Goal: Task Accomplishment & Management: Manage account settings

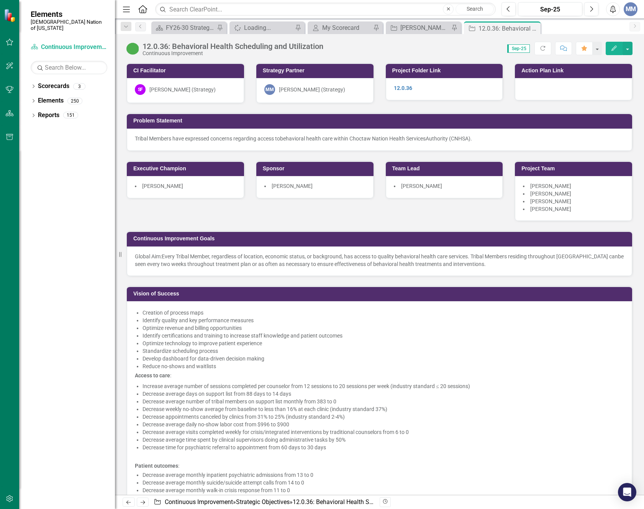
scroll to position [2145, 0]
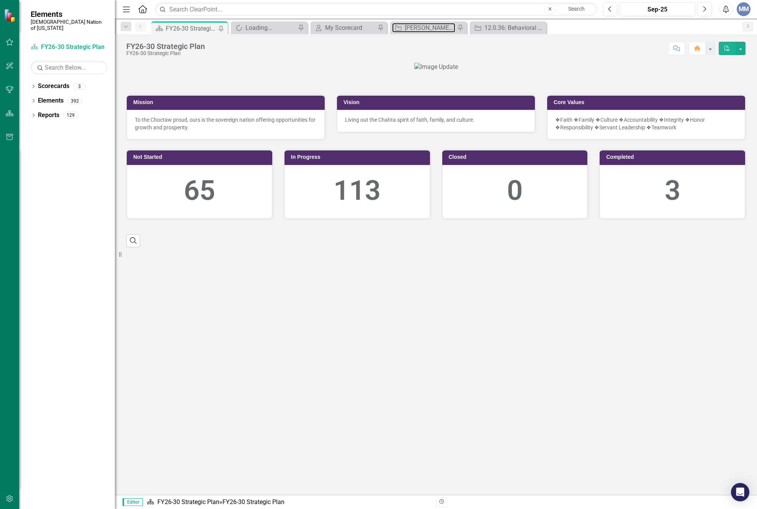
drag, startPoint x: 410, startPoint y: 31, endPoint x: 362, endPoint y: 169, distance: 145.9
click at [410, 31] on div "[PERSON_NAME] SO's" at bounding box center [430, 28] width 51 height 10
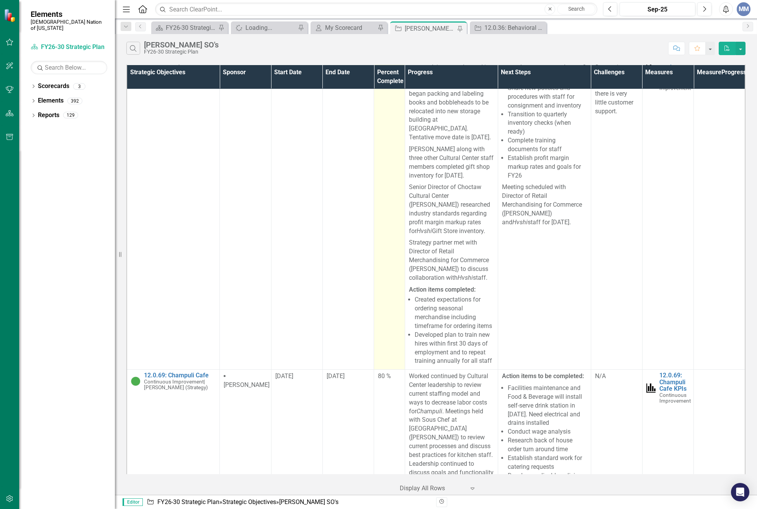
scroll to position [2566, 0]
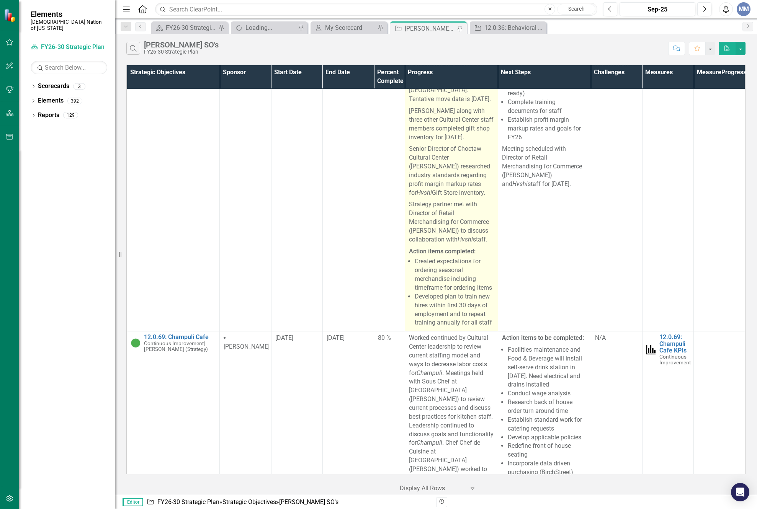
click at [470, 245] on p "Strategy partner met with Director of Retail Merchandising for Commerce ([PERSO…" at bounding box center [451, 222] width 85 height 47
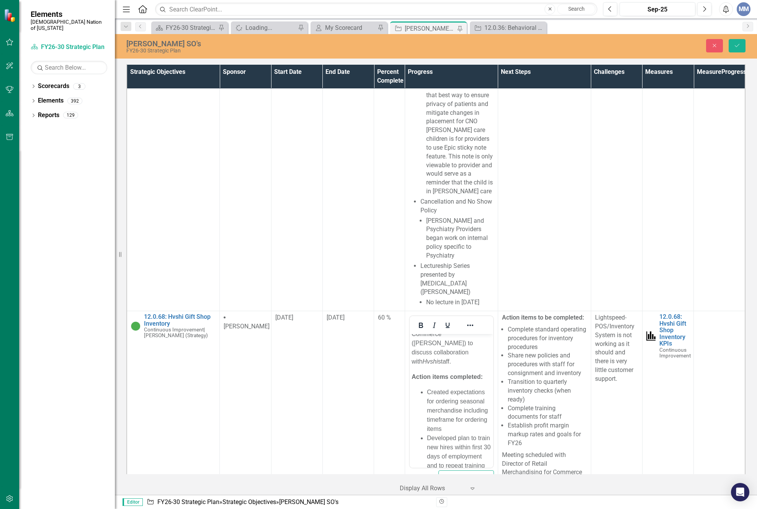
scroll to position [2221, 0]
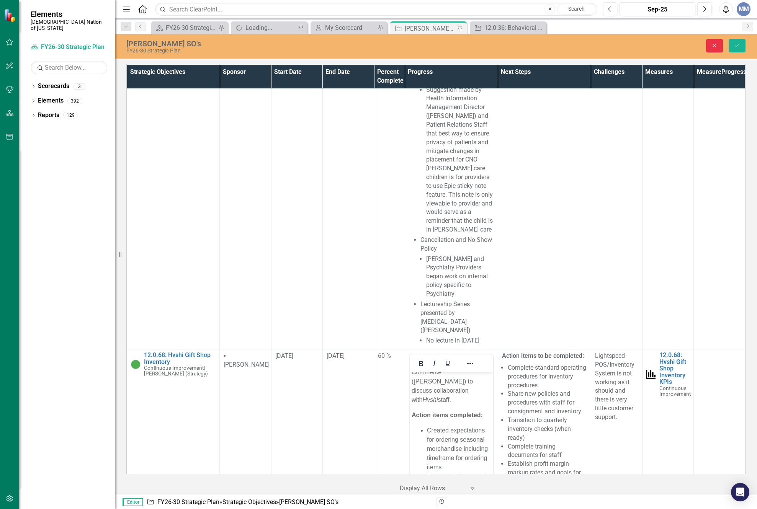
click at [716, 44] on icon "Close" at bounding box center [714, 45] width 7 height 5
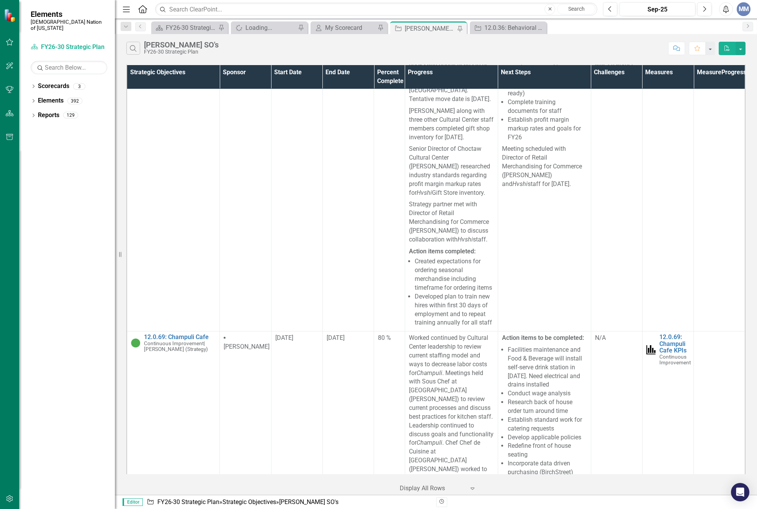
scroll to position [2528, 0]
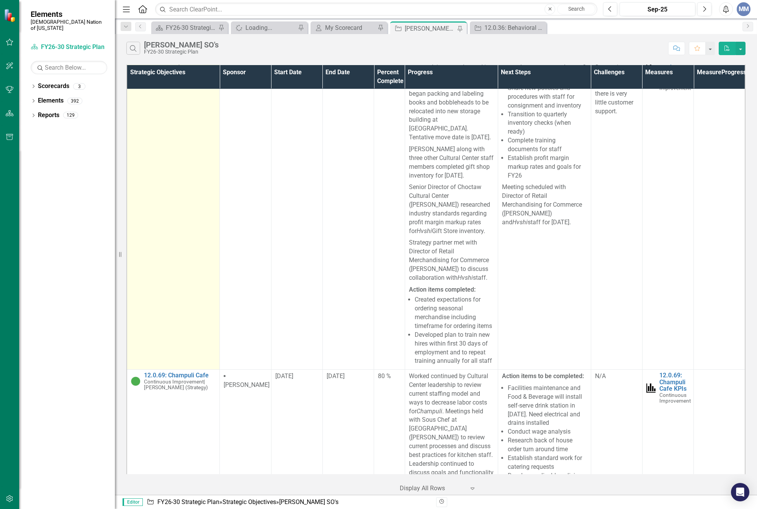
click at [176, 59] on link "12.0.68: Hvshi Gift Shop Inventory" at bounding box center [180, 52] width 72 height 13
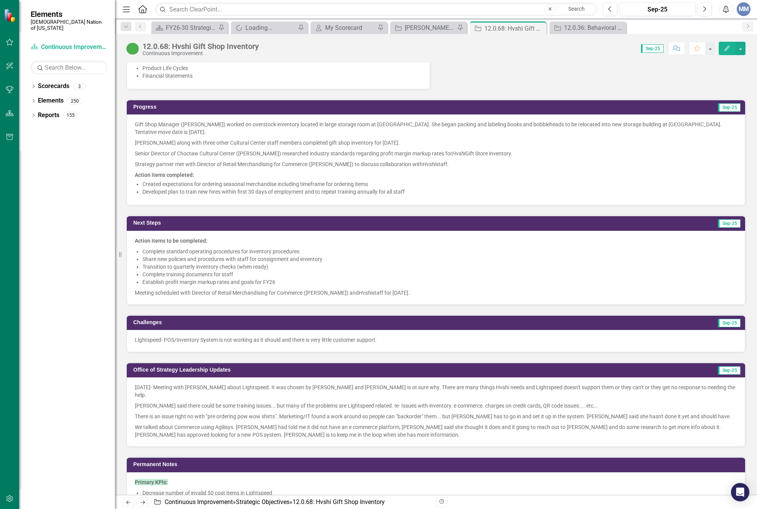
scroll to position [498, 0]
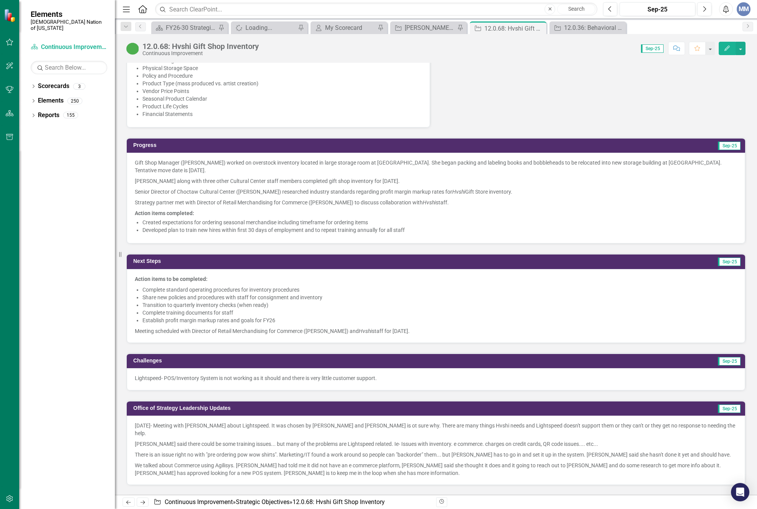
click at [456, 224] on li "Created expectations for ordering seasonal merchandise including timeframe for …" at bounding box center [439, 223] width 595 height 8
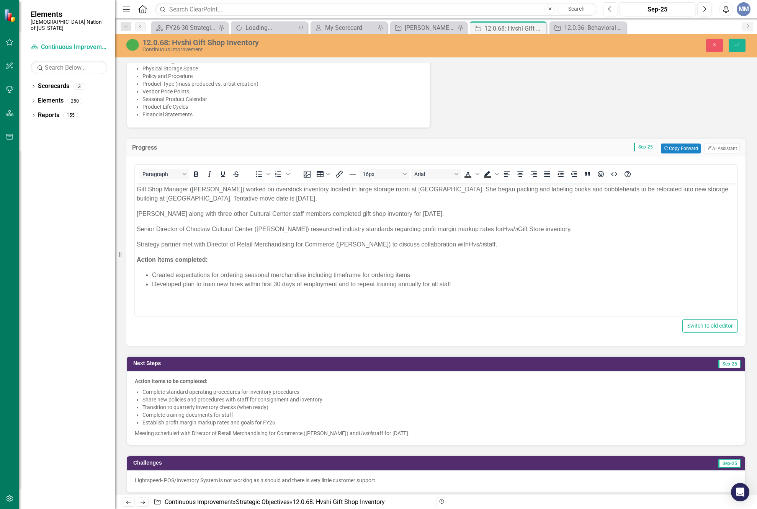
scroll to position [0, 0]
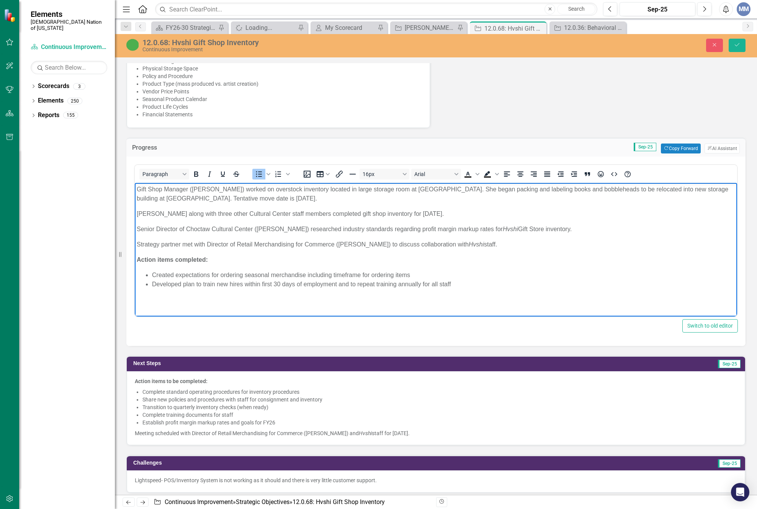
click at [480, 282] on li "Developed plan to train new hires within first 30 days of employment and to rep…" at bounding box center [443, 284] width 583 height 9
drag, startPoint x: 456, startPoint y: 285, endPoint x: 147, endPoint y: 283, distance: 309.1
click at [152, 283] on li "Developed plan to train new hires within first 30 days of employment and to rep…" at bounding box center [443, 284] width 583 height 9
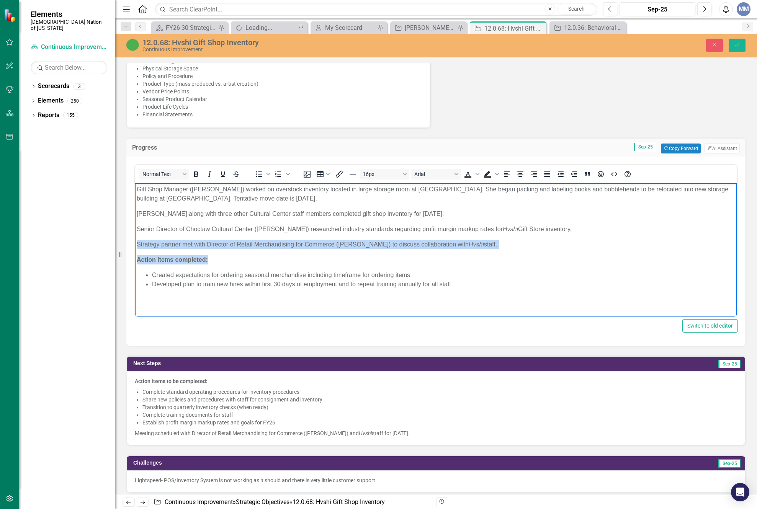
drag, startPoint x: 220, startPoint y: 256, endPoint x: 245, endPoint y: 432, distance: 177.5
click at [135, 248] on html "Gift Shop Manager ([PERSON_NAME]) worked on overstock inventory located in larg…" at bounding box center [436, 240] width 602 height 115
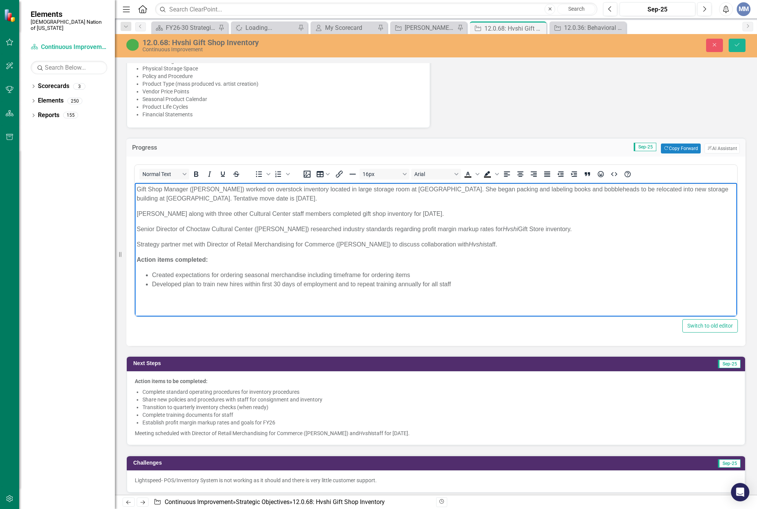
click at [218, 267] on body "Gift Shop Manager ([PERSON_NAME]) worked on overstock inventory located in larg…" at bounding box center [436, 240] width 602 height 115
drag, startPoint x: 214, startPoint y: 260, endPoint x: 233, endPoint y: 438, distance: 179.9
click at [135, 257] on html "Gift Shop Manager ([PERSON_NAME]) worked on overstock inventory located in larg…" at bounding box center [436, 240] width 602 height 115
click at [427, 251] on body "Gift Shop Manager ([PERSON_NAME]) worked on overstock inventory located in larg…" at bounding box center [436, 240] width 602 height 115
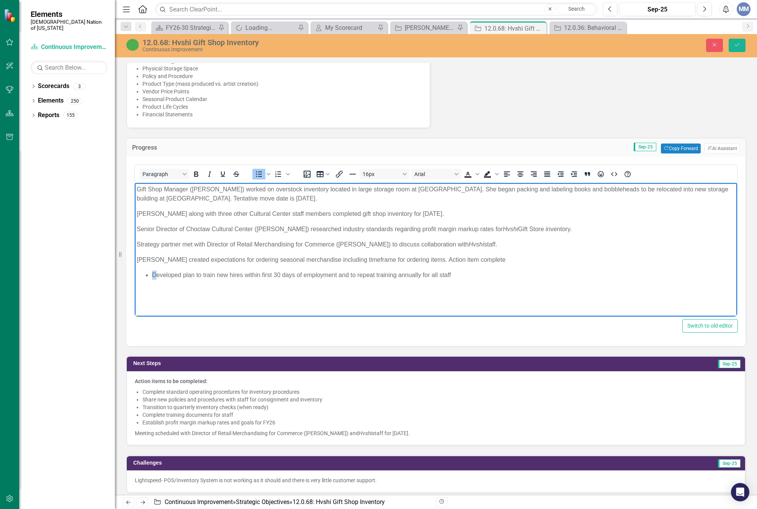
drag, startPoint x: 156, startPoint y: 275, endPoint x: 131, endPoint y: 275, distance: 24.9
click at [135, 275] on html "Gift Shop Manager ([PERSON_NAME]) worked on overstock inventory located in larg…" at bounding box center [436, 240] width 602 height 115
click at [465, 273] on p "Plan developed plan to train new hires within first 30 days of employment and t…" at bounding box center [436, 275] width 599 height 9
click at [600, 263] on p "[PERSON_NAME] created expectations for ordering seasonal merchandise including …" at bounding box center [436, 259] width 599 height 9
click at [509, 272] on p "Plan developed plan to train new hires within first 30 days of employment and t…" at bounding box center [436, 275] width 599 height 9
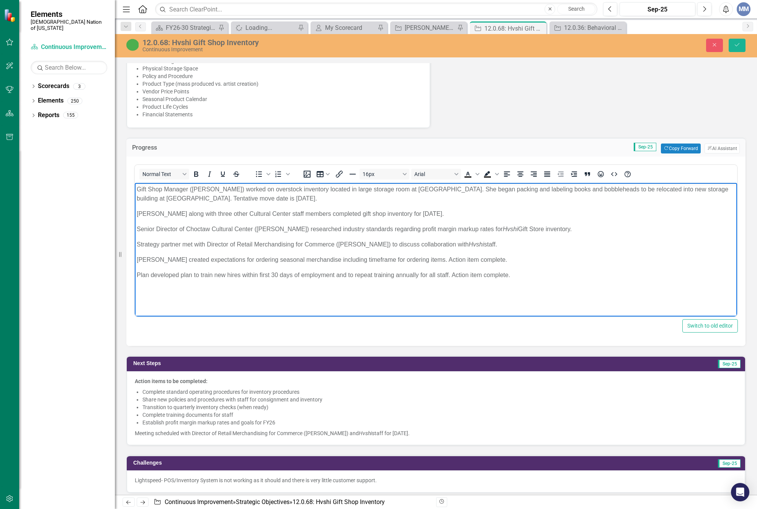
click at [544, 249] on p "Strategy partner met with Director of Retail Merchandising for Commerce ([PERSO…" at bounding box center [436, 244] width 599 height 9
drag, startPoint x: 190, startPoint y: 273, endPoint x: 262, endPoint y: 261, distance: 73.0
click at [190, 272] on p "Plan developed plan to train new hires within first 30 days of employment and t…" at bounding box center [436, 275] width 599 height 9
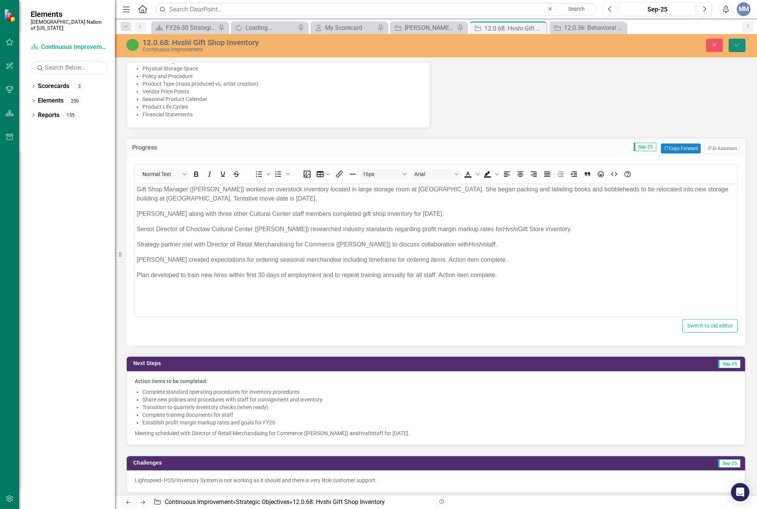
click at [735, 43] on icon "Save" at bounding box center [737, 44] width 7 height 5
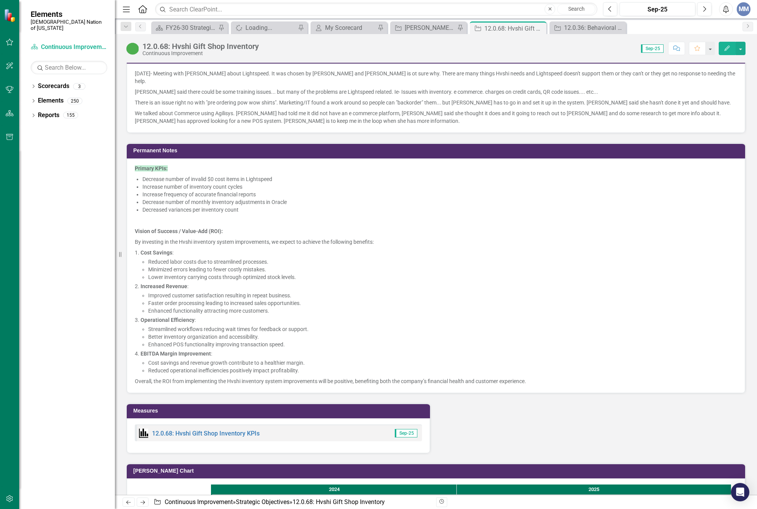
scroll to position [651, 0]
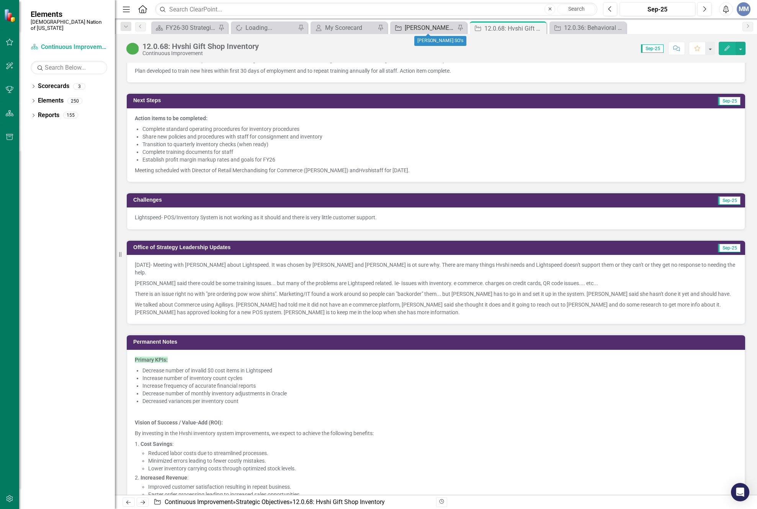
click at [409, 29] on div "[PERSON_NAME] SO's" at bounding box center [430, 28] width 51 height 10
